Goal: Task Accomplishment & Management: Use online tool/utility

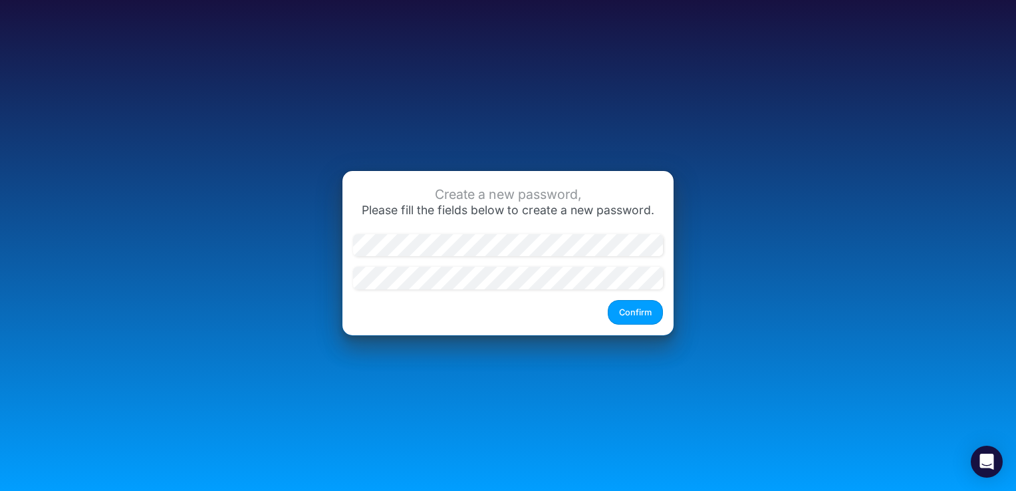
click at [624, 319] on button "Confirm" at bounding box center [635, 312] width 55 height 25
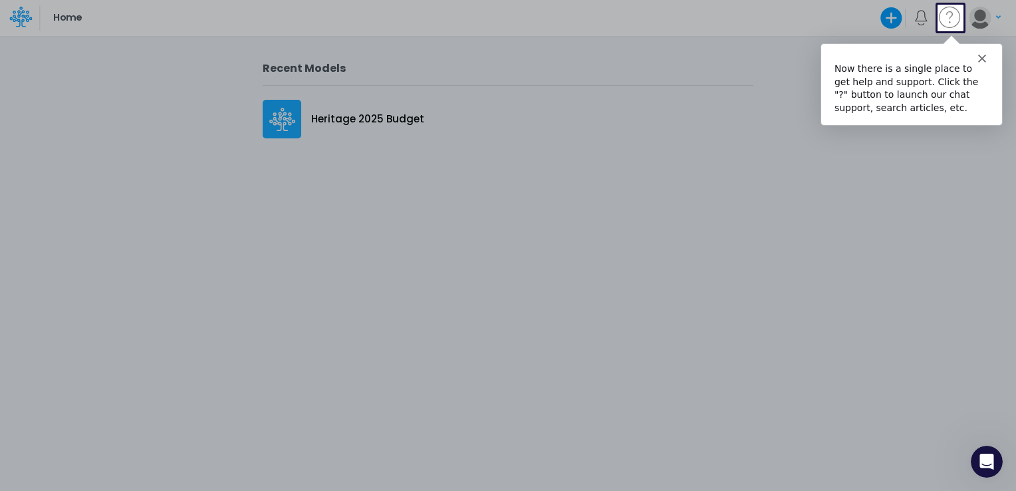
click at [982, 58] on polygon "Close" at bounding box center [982, 57] width 8 height 8
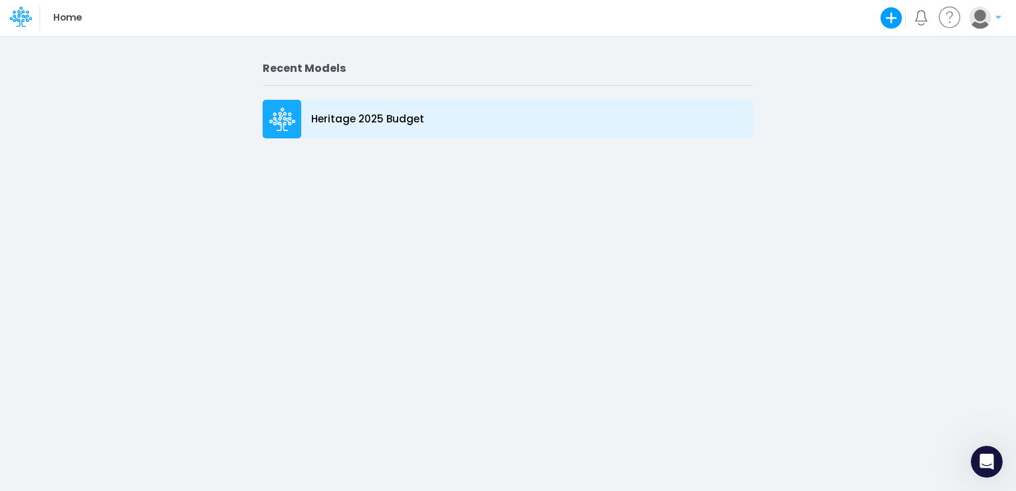
click at [325, 121] on p "Heritage 2025 Budget" at bounding box center [367, 119] width 113 height 15
